Goal: Transaction & Acquisition: Purchase product/service

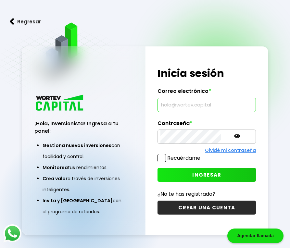
click at [162, 102] on input "text" at bounding box center [207, 105] width 93 height 14
paste input "[EMAIL_ADDRESS][DOMAIN_NAME]"
type input "[EMAIL_ADDRESS][DOMAIN_NAME]"
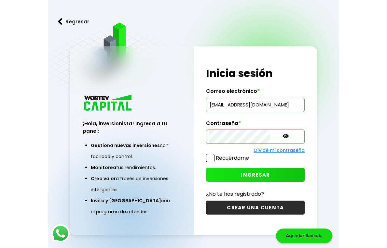
scroll to position [0, 0]
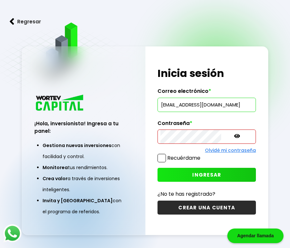
click at [157, 137] on div "¡Hola, inversionista! Ingresa tus credenciales para iniciar sesión Inicia sesió…" at bounding box center [207, 140] width 123 height 189
click at [164, 158] on span at bounding box center [162, 158] width 8 height 8
click at [202, 155] on input "Recuérdame" at bounding box center [202, 155] width 0 height 0
click at [194, 173] on span "INGRESAR" at bounding box center [207, 175] width 29 height 7
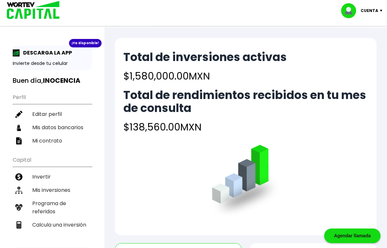
click at [290, 12] on div "Cuenta" at bounding box center [364, 10] width 46 height 15
click at [290, 29] on link "Editar perfil" at bounding box center [362, 30] width 25 height 7
select select "Mujer"
select select "Secundaria"
select select "NL"
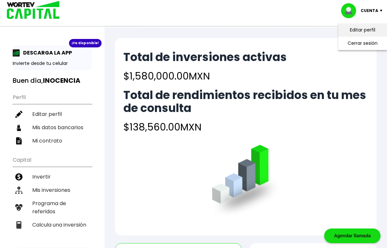
select select "Banamex"
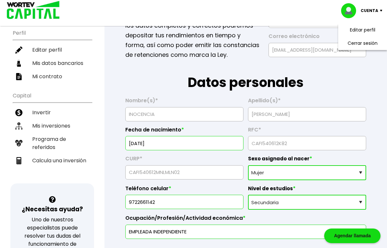
scroll to position [78, 0]
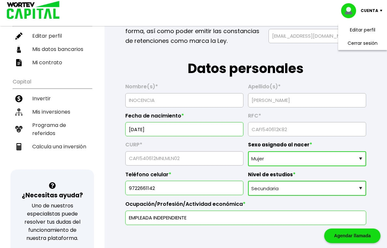
click at [223, 48] on h1 "Datos personales" at bounding box center [245, 62] width 241 height 33
click at [51, 112] on li "Mis inversiones" at bounding box center [52, 111] width 79 height 13
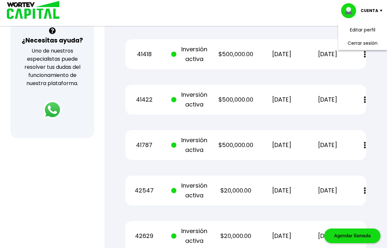
scroll to position [232, 0]
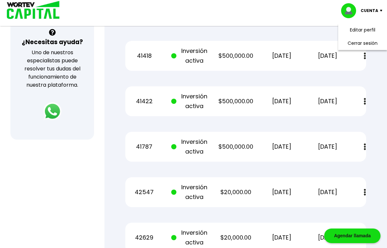
click at [290, 139] on div "Mis inversiones Como inversionista activo de WORTEV CAPITAL, apoyas el crecimie…" at bounding box center [245, 92] width 261 height 526
click at [191, 49] on div "Mis inversiones Como inversionista activo de WORTEV CAPITAL, apoyas el crecimie…" at bounding box center [245, 92] width 261 height 526
click at [237, 39] on div "Mis inversiones Como inversionista activo de WORTEV CAPITAL, apoyas el crecimie…" at bounding box center [245, 92] width 261 height 526
click at [255, 45] on div "Mis inversiones Como inversionista activo de WORTEV CAPITAL, apoyas el crecimie…" at bounding box center [245, 92] width 261 height 526
click at [153, 43] on div "Mis inversiones Como inversionista activo de WORTEV CAPITAL, apoyas el crecimie…" at bounding box center [245, 92] width 261 height 526
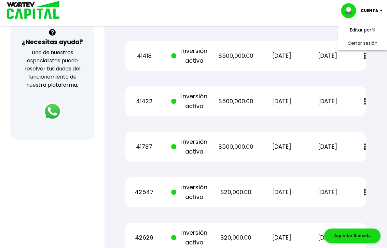
click at [276, 127] on div "Mis inversiones Como inversionista activo de WORTEV CAPITAL, apoyas el crecimie…" at bounding box center [245, 92] width 261 height 526
click at [184, 25] on div "Pedido Estado Monto Fecha inicio Fecha finalización" at bounding box center [245, 10] width 241 height 30
click at [166, 136] on div "Mis inversiones Como inversionista activo de WORTEV CAPITAL, apoyas el crecimie…" at bounding box center [245, 92] width 261 height 526
click at [113, 172] on div "Regresar Mis inversiones Como inversionista activo de WORTEV CAPITAL, apoyas el…" at bounding box center [245, 80] width 282 height 569
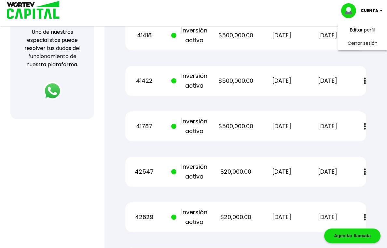
scroll to position [258, 0]
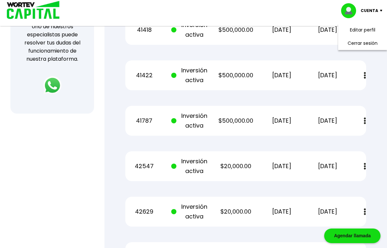
click at [290, 139] on div "Regresar Mis inversiones Como inversionista activo de WORTEV CAPITAL, apoyas el…" at bounding box center [245, 54] width 282 height 569
click at [110, 166] on div "Regresar Mis inversiones Como inversionista activo de WORTEV CAPITAL, apoyas el…" at bounding box center [245, 54] width 282 height 569
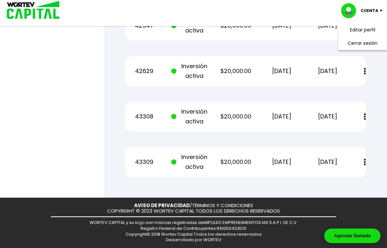
scroll to position [408, 0]
click at [290, 226] on div "AVISO DE PRIVACIDAD / TÉRMINOS Y CONDICIONES COPYRIGHT © 2023 WORTEV CAPITAL TO…" at bounding box center [193, 223] width 387 height 50
click at [96, 105] on div at bounding box center [193, 124] width 387 height 248
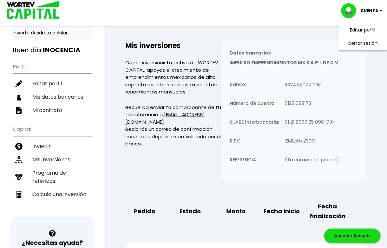
scroll to position [26, 0]
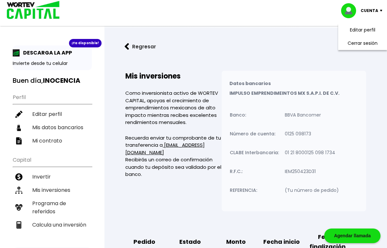
click at [290, 13] on div "Cuenta Editar perfil Cerrar sesión" at bounding box center [193, 10] width 387 height 21
click at [290, 22] on div "Cuenta Editar perfil Cerrar sesión" at bounding box center [193, 13] width 387 height 26
click at [290, 10] on img at bounding box center [382, 11] width 9 height 2
click at [166, 7] on div "Cuenta Editar perfil Cerrar sesión" at bounding box center [193, 10] width 387 height 21
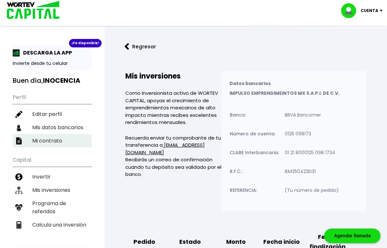
click at [39, 139] on li "Mi contrato" at bounding box center [52, 140] width 79 height 13
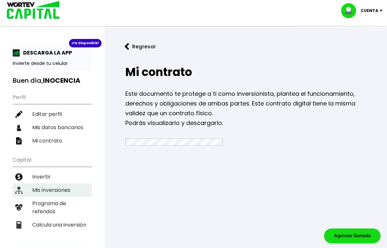
click at [49, 189] on li "Mis inversiones" at bounding box center [52, 190] width 79 height 13
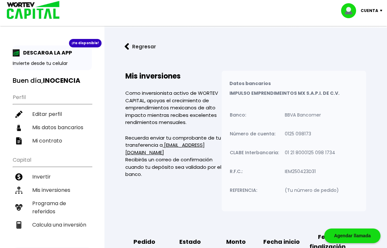
click at [290, 8] on div "Cuenta" at bounding box center [364, 10] width 46 height 15
click at [290, 44] on li "Cerrar sesión" at bounding box center [362, 43] width 52 height 13
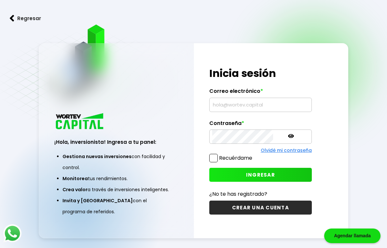
click at [172, 97] on div "¡Hola, inversionista! Ingresa a tu panel: Gestiona nuevas inversiones con facil…" at bounding box center [116, 140] width 155 height 195
click at [264, 104] on input "text" at bounding box center [260, 105] width 97 height 14
paste input "[EMAIL_ADDRESS][DOMAIN_NAME]"
type input "[EMAIL_ADDRESS][DOMAIN_NAME]"
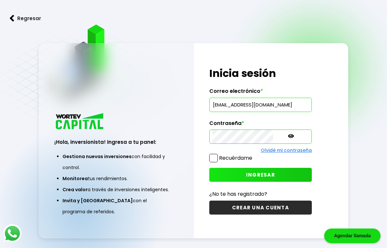
scroll to position [0, 0]
click at [118, 131] on div "¡Hola, inversionista! Ingresa a tu panel: Gestiona nuevas inversiones con facil…" at bounding box center [116, 167] width 154 height 141
drag, startPoint x: 119, startPoint y: 127, endPoint x: 127, endPoint y: 123, distance: 8.4
click at [124, 125] on div "¡Hola, inversionista! Ingresa a tu panel: Gestiona nuevas inversiones con facil…" at bounding box center [116, 167] width 154 height 141
click at [320, 108] on div "¡Hola, inversionista! Ingresa tus credenciales para iniciar sesión Inicia sesió…" at bounding box center [271, 140] width 154 height 195
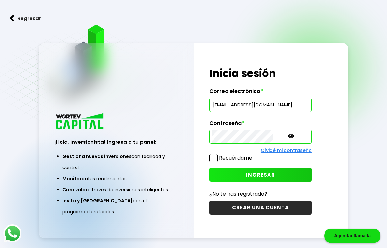
drag, startPoint x: 262, startPoint y: 178, endPoint x: 277, endPoint y: 178, distance: 15.6
click at [273, 178] on button "INGRESAR" at bounding box center [260, 175] width 102 height 14
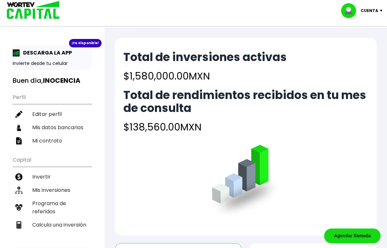
click at [380, 12] on div "Cuenta" at bounding box center [364, 10] width 46 height 15
click at [366, 30] on link "Editar perfil" at bounding box center [362, 30] width 25 height 7
select select "Mujer"
select select "Secundaria"
select select "NL"
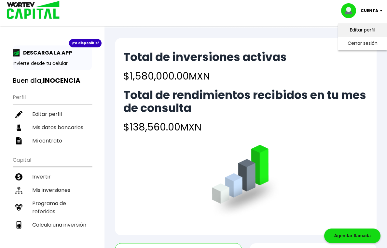
select select "Banamex"
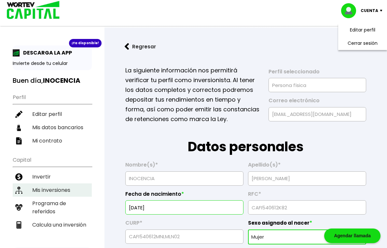
click at [60, 189] on li "Mis inversiones" at bounding box center [52, 190] width 79 height 13
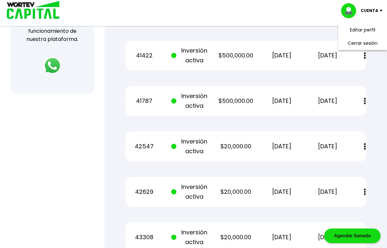
scroll to position [293, 0]
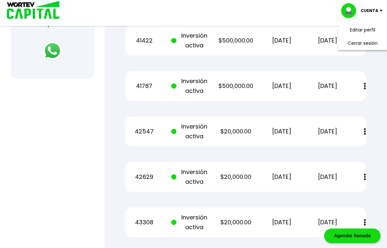
click at [382, 10] on img at bounding box center [382, 11] width 9 height 2
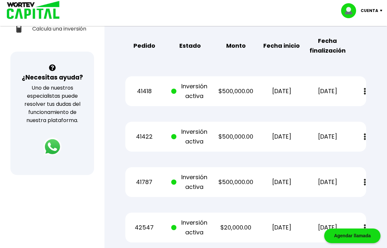
scroll to position [217, 0]
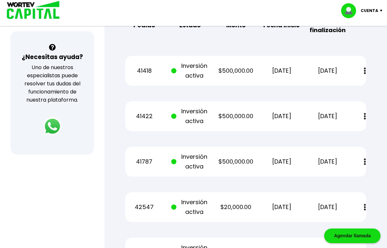
click at [364, 74] on img at bounding box center [365, 71] width 2 height 7
click at [372, 68] on div "Mis inversiones Como inversionista activo de WORTEV CAPITAL, apoyas el crecimie…" at bounding box center [245, 107] width 261 height 526
click at [364, 120] on img at bounding box center [365, 116] width 2 height 7
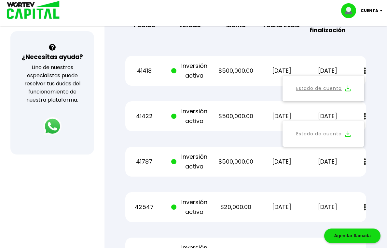
click at [365, 166] on img at bounding box center [365, 162] width 2 height 7
click at [360, 51] on div "Mis inversiones Como inversionista activo de WORTEV CAPITAL, apoyas el crecimie…" at bounding box center [245, 107] width 261 height 526
click at [363, 40] on div "Pedido Estado Monto Fecha inicio Fecha finalización" at bounding box center [245, 25] width 241 height 30
click at [360, 101] on div "Estado de cuenta" at bounding box center [323, 89] width 82 height 26
click at [361, 101] on div "Estado de cuenta" at bounding box center [323, 89] width 82 height 26
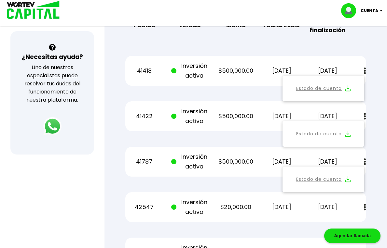
click at [375, 53] on div "Mis inversiones Como inversionista activo de WORTEV CAPITAL, apoyas el crecimie…" at bounding box center [245, 107] width 261 height 526
click at [369, 153] on div "Mis inversiones Como inversionista activo de WORTEV CAPITAL, apoyas el crecimie…" at bounding box center [245, 107] width 261 height 526
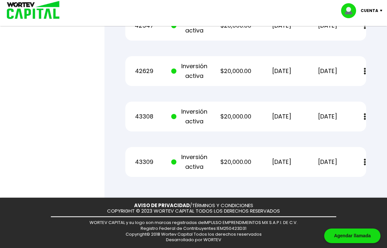
click at [366, 166] on button at bounding box center [364, 162] width 9 height 14
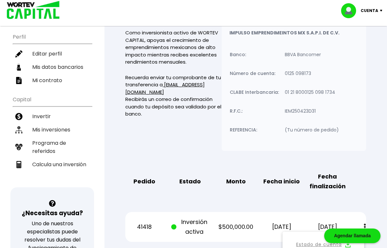
scroll to position [65, 0]
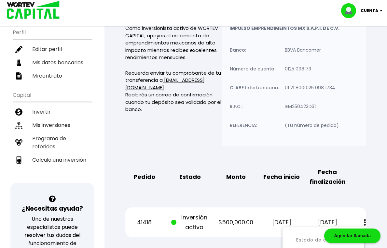
click at [139, 61] on p "Como inversionista activo de WORTEV CAPITAL, apoyas el crecimiento de emprendim…" at bounding box center [173, 43] width 96 height 37
click at [221, 35] on p "Como inversionista activo de WORTEV CAPITAL, apoyas el crecimiento de emprendim…" at bounding box center [173, 43] width 96 height 37
click at [221, 53] on p "Como inversionista activo de WORTEV CAPITAL, apoyas el crecimiento de emprendim…" at bounding box center [173, 43] width 96 height 37
click at [167, 147] on div "Mis inversiones Como inversionista activo de WORTEV CAPITAL, apoyas el crecimie…" at bounding box center [173, 76] width 96 height 141
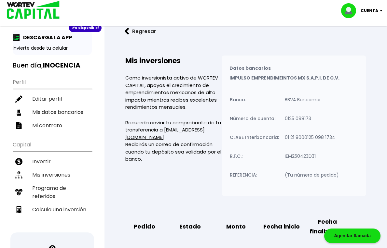
scroll to position [0, 0]
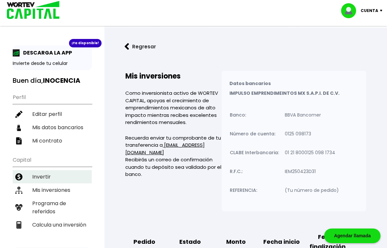
click at [44, 177] on li "Invertir" at bounding box center [52, 176] width 79 height 13
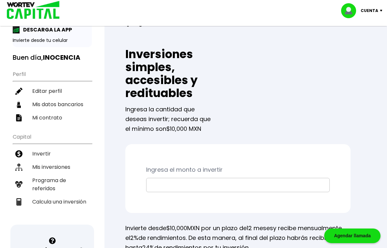
scroll to position [30, 0]
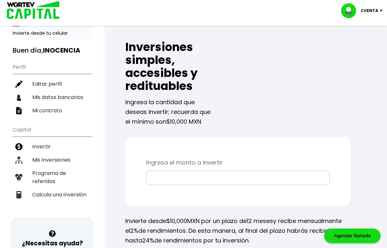
click at [186, 171] on input "text" at bounding box center [238, 178] width 178 height 14
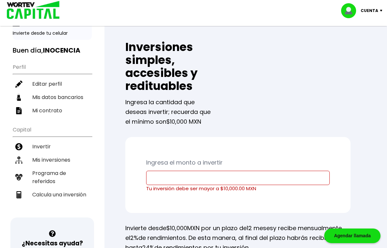
click at [194, 171] on input "text" at bounding box center [238, 178] width 178 height 14
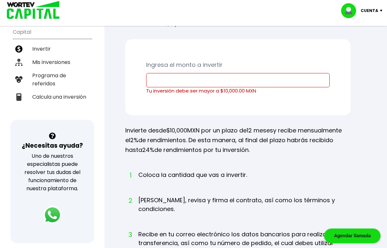
scroll to position [128, 0]
click at [158, 64] on div "Ingresa el monto a invertir Tu inversión debe ser mayor a $10,000.00 MXN" at bounding box center [237, 78] width 225 height 76
click at [191, 81] on div "Inversiones simples, accesibles y redituables Ingresa la cantidad que deseas in…" at bounding box center [245, 158] width 261 height 451
click at [235, 74] on input "text" at bounding box center [238, 81] width 178 height 14
click at [52, 61] on li "Mis inversiones" at bounding box center [52, 62] width 79 height 13
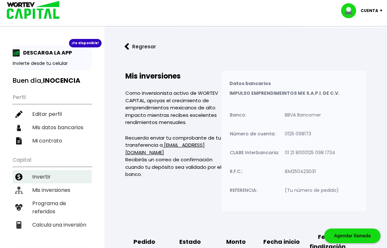
click at [44, 173] on li "Invertir" at bounding box center [52, 176] width 79 height 13
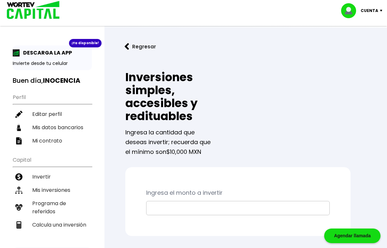
drag, startPoint x: 198, startPoint y: 83, endPoint x: 202, endPoint y: 83, distance: 3.6
click at [198, 83] on h2 "Inversiones simples, accesibles y redituables" at bounding box center [170, 97] width 90 height 52
click at [382, 10] on img at bounding box center [382, 11] width 9 height 2
click at [369, 40] on li "Cerrar sesión" at bounding box center [362, 43] width 52 height 13
